Goal: Information Seeking & Learning: Learn about a topic

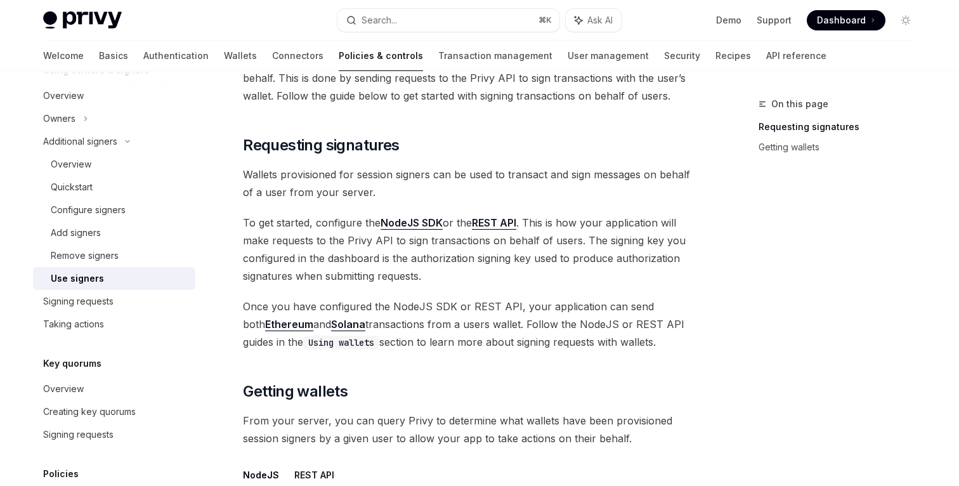
scroll to position [110, 0]
click at [664, 53] on link "Security" at bounding box center [682, 56] width 36 height 30
type textarea "*"
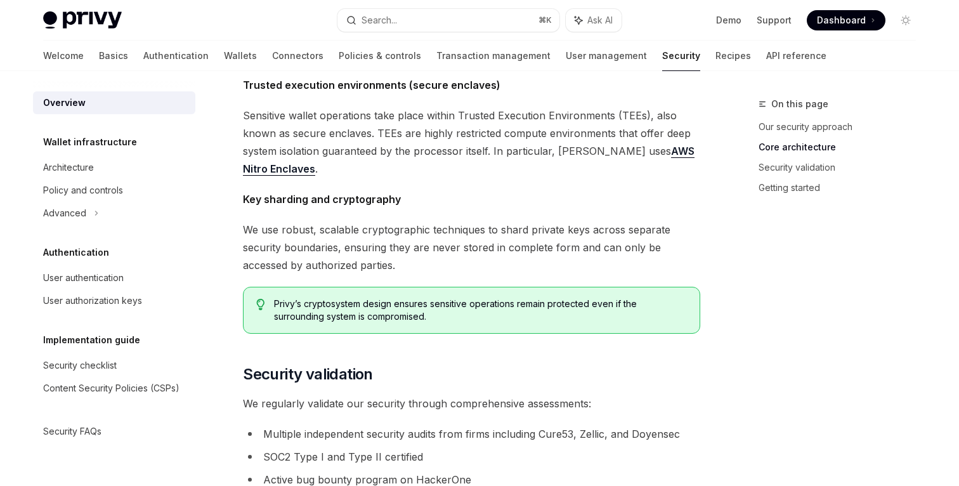
scroll to position [519, 0]
